Goal: Transaction & Acquisition: Purchase product/service

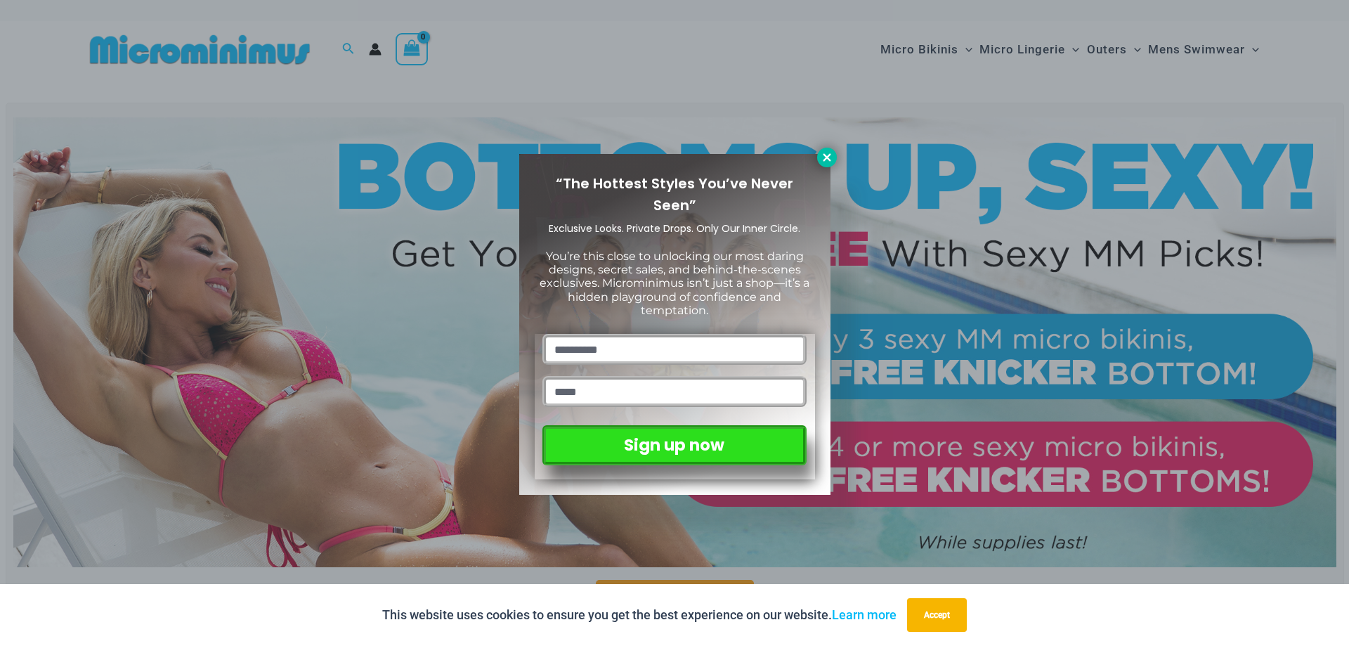
click at [822, 156] on icon at bounding box center [827, 157] width 13 height 13
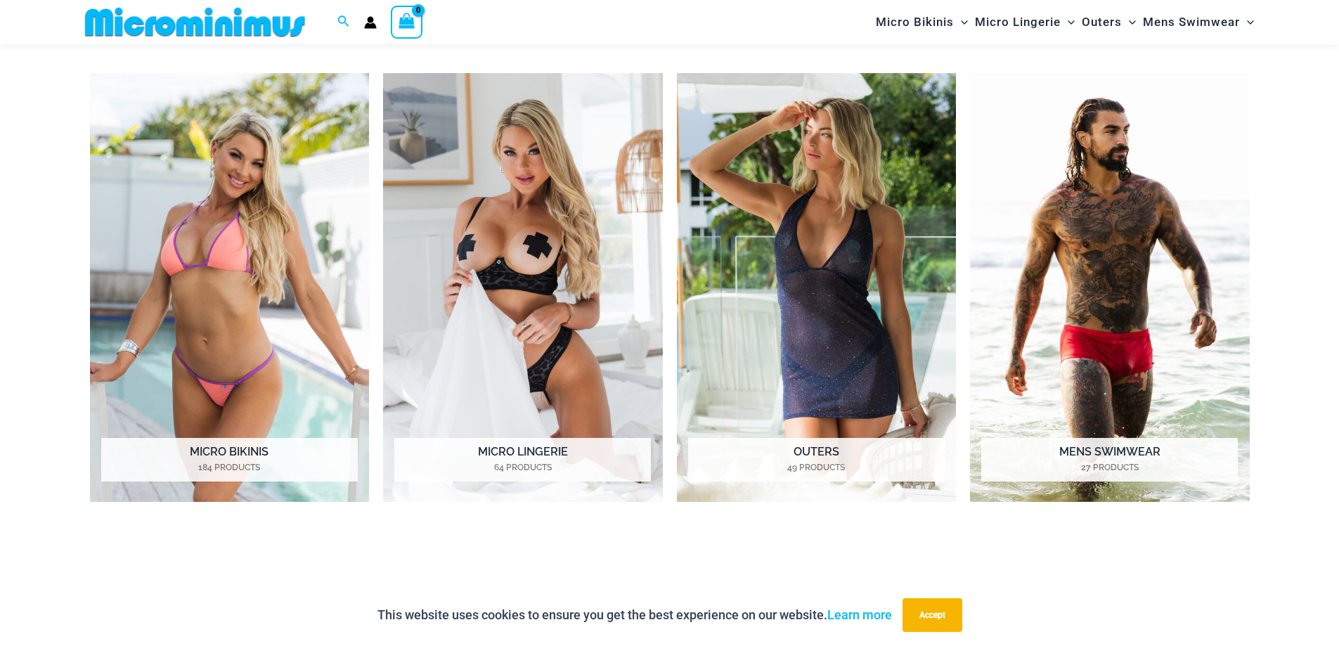
scroll to position [831, 0]
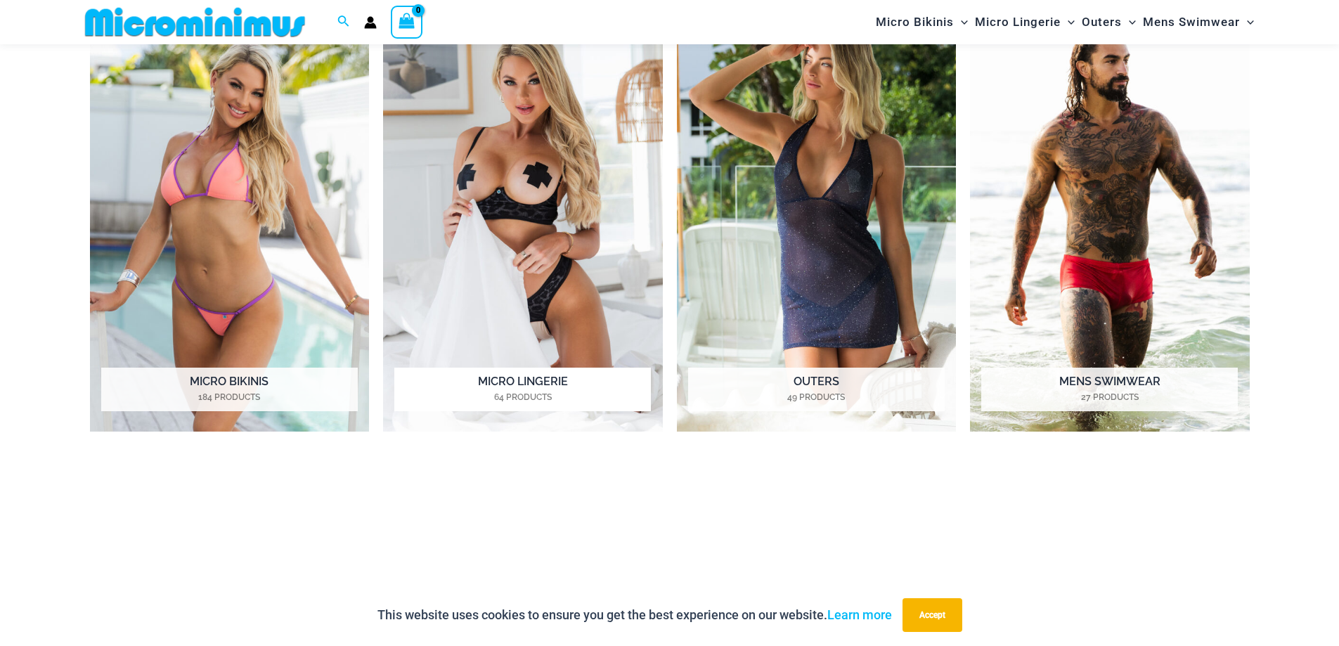
click at [512, 336] on img "Visit product category Micro Lingerie" at bounding box center [523, 217] width 280 height 429
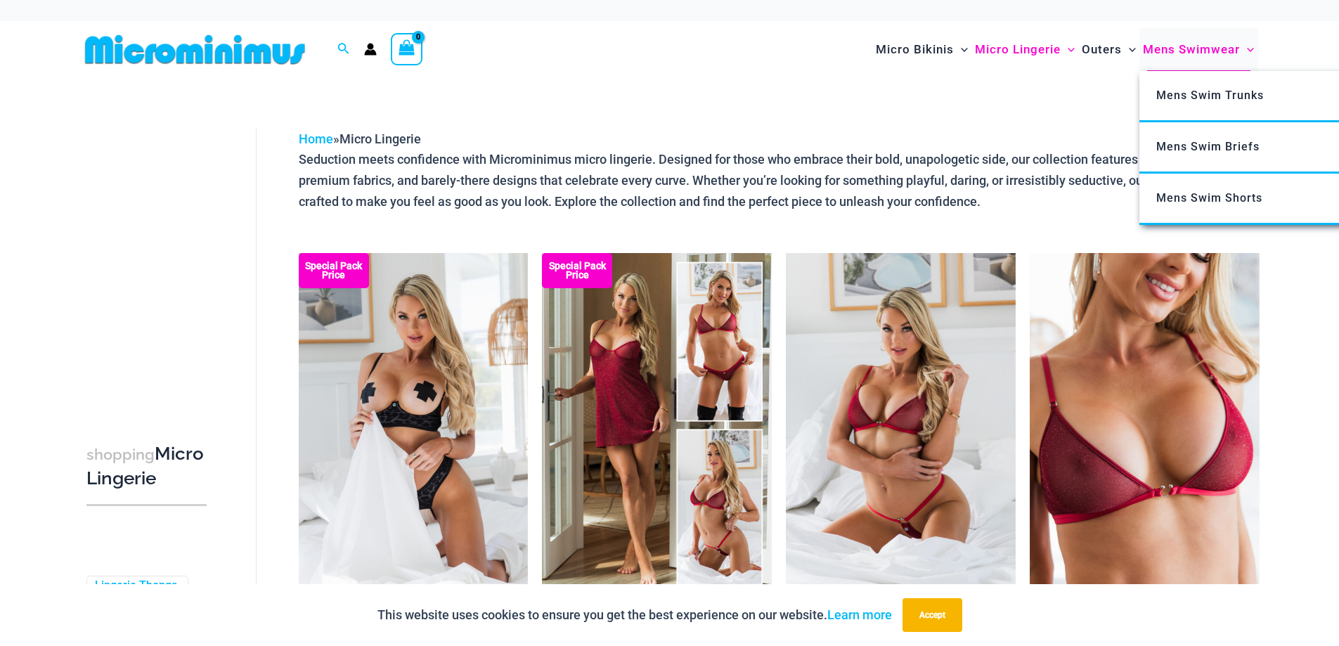
click at [1216, 47] on span "Mens Swimwear" at bounding box center [1191, 50] width 97 height 36
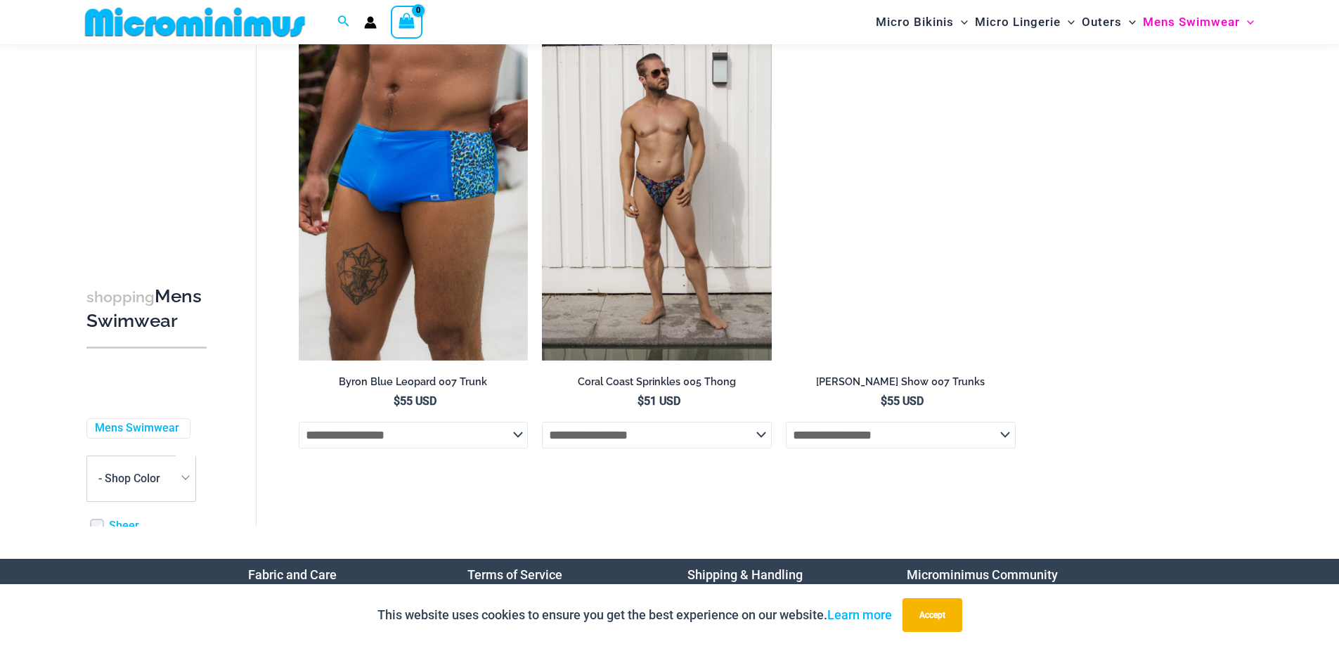
scroll to position [3278, 0]
